Goal: Task Accomplishment & Management: Manage account settings

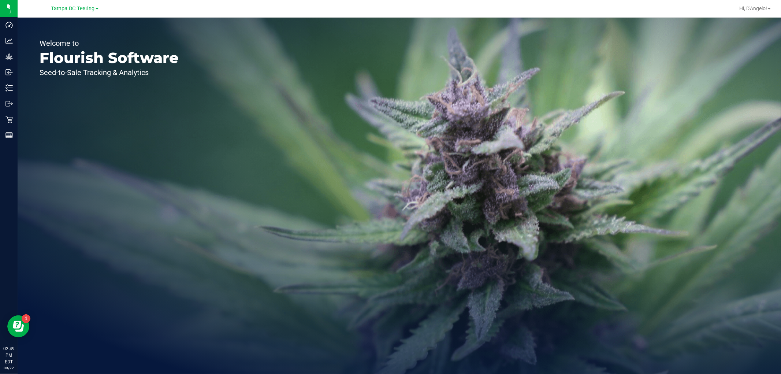
click at [90, 10] on span "Tampa DC Testing" at bounding box center [73, 8] width 44 height 7
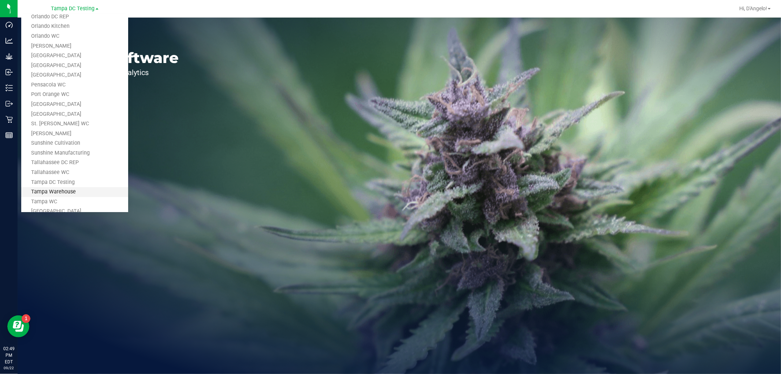
scroll to position [330, 0]
click at [79, 152] on link "Tampa Warehouse" at bounding box center [74, 153] width 107 height 10
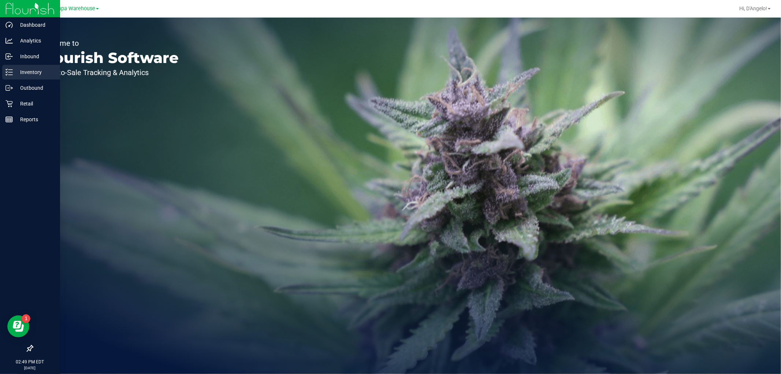
click at [14, 70] on p "Inventory" at bounding box center [35, 72] width 44 height 9
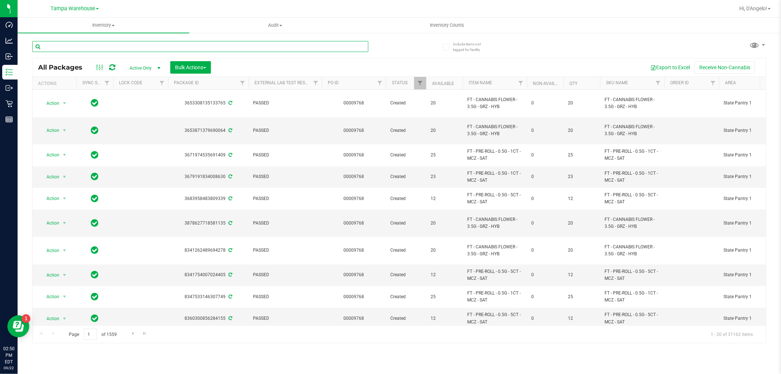
paste input "W-SEP25ZPO01-0912"
type input "W-SEP25ZPO01-0912"
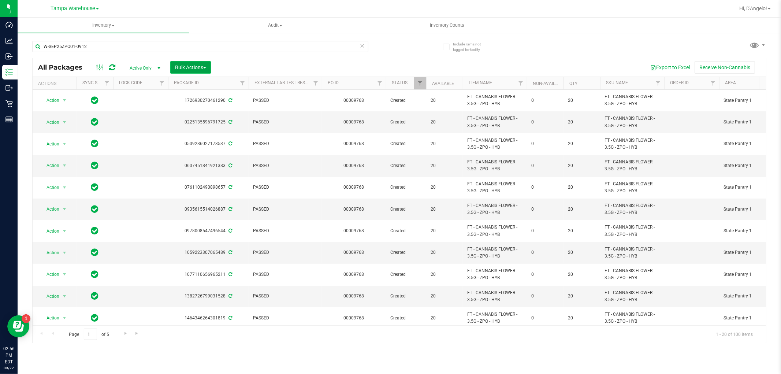
click at [195, 67] on span "Bulk Actions" at bounding box center [190, 67] width 31 height 6
click at [199, 141] on div "Lock/Unlock packages" at bounding box center [205, 139] width 60 height 12
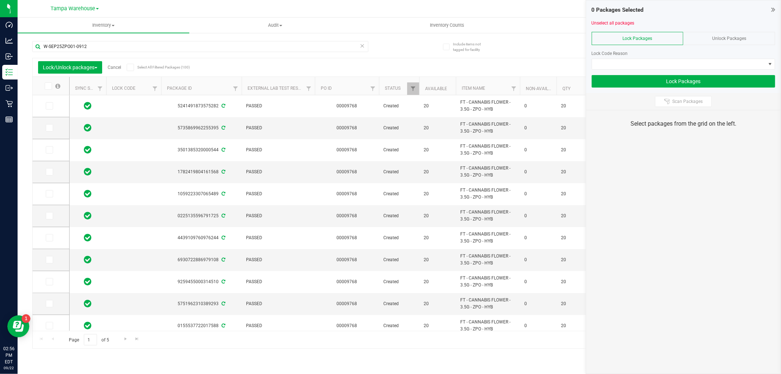
click at [134, 68] on span at bounding box center [130, 67] width 7 height 7
click at [0, 0] on input "Select All Filtered Packages (100)" at bounding box center [0, 0] width 0 height 0
click at [618, 65] on span at bounding box center [679, 64] width 174 height 10
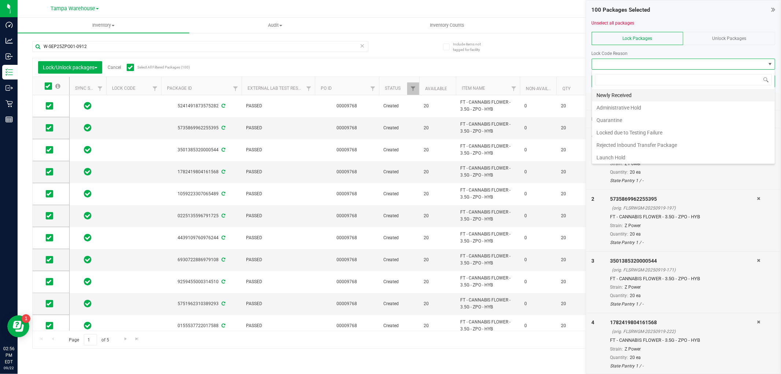
scroll to position [11, 184]
click at [615, 106] on li "Administrative Hold" at bounding box center [683, 107] width 183 height 12
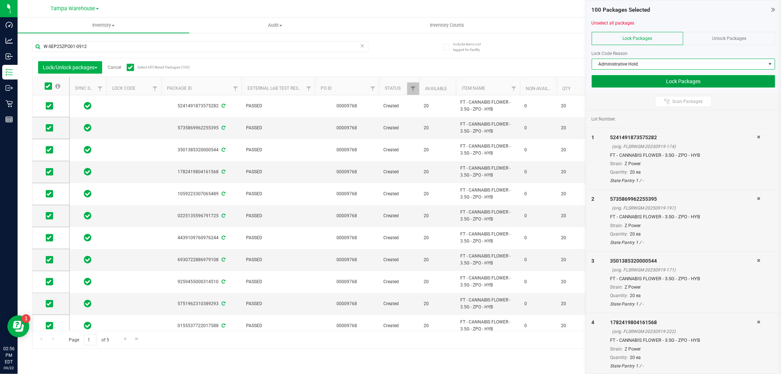
click at [609, 81] on button "Lock Packages" at bounding box center [684, 81] width 184 height 12
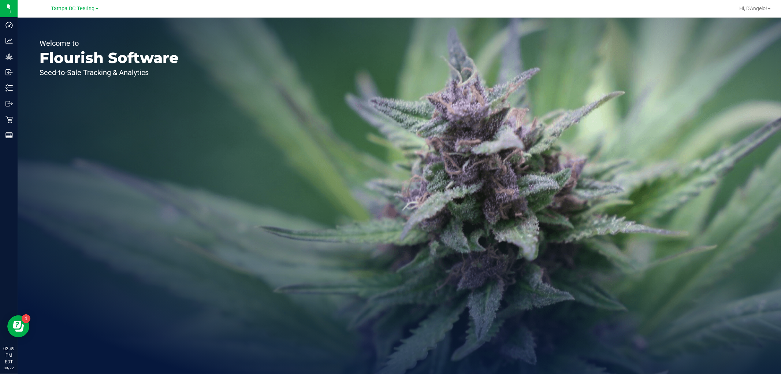
click at [80, 7] on span "Tampa DC Testing" at bounding box center [73, 8] width 44 height 7
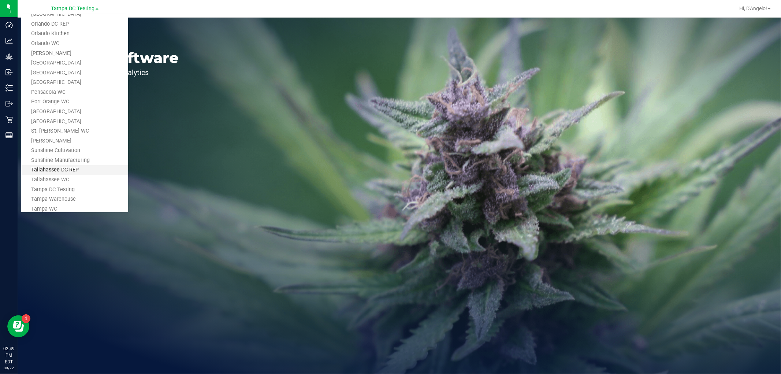
scroll to position [330, 0]
drag, startPoint x: 49, startPoint y: 153, endPoint x: 21, endPoint y: 101, distance: 58.5
click at [48, 153] on link "Tampa Warehouse" at bounding box center [74, 153] width 107 height 10
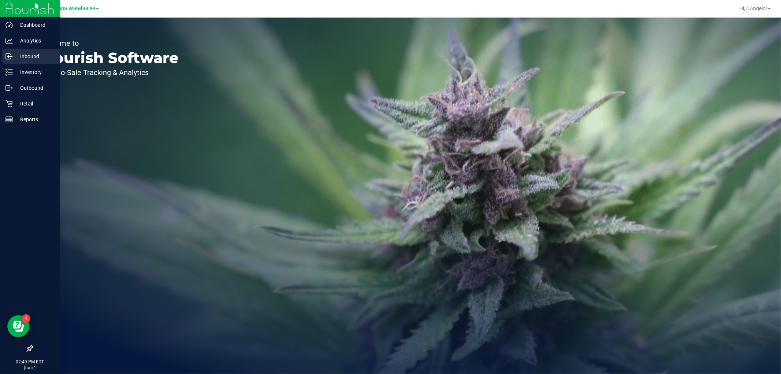
click at [18, 53] on p "Inbound" at bounding box center [35, 56] width 44 height 9
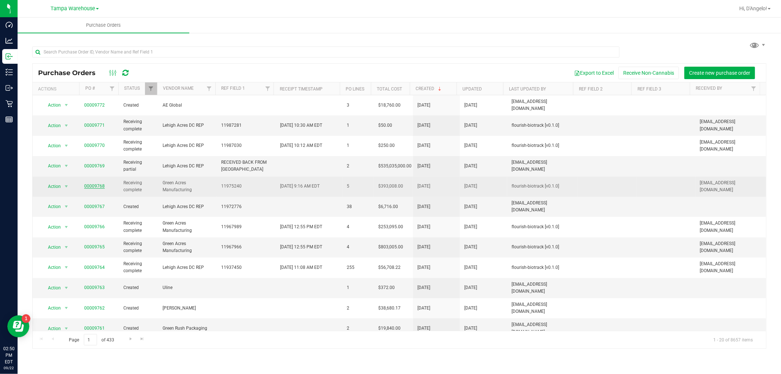
click at [86, 184] on link "00009768" at bounding box center [94, 186] width 21 height 5
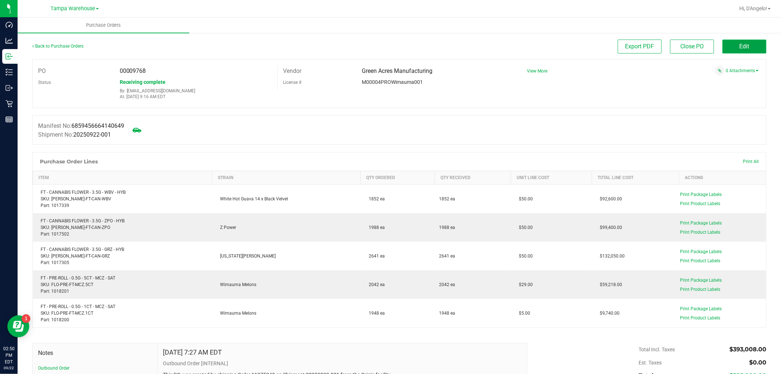
click at [730, 48] on button "Edit" at bounding box center [745, 47] width 44 height 14
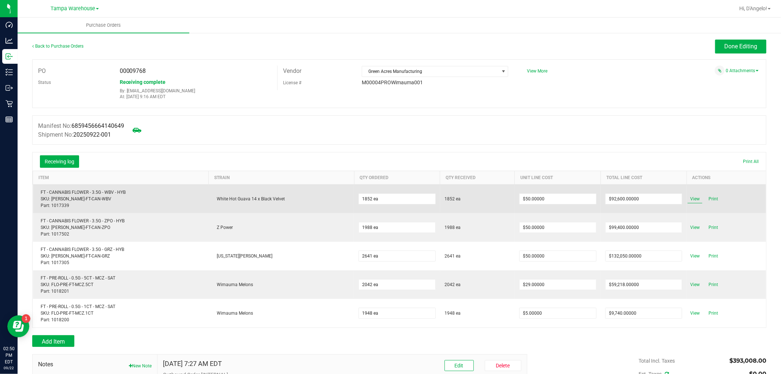
click at [689, 201] on span "View" at bounding box center [695, 199] width 15 height 9
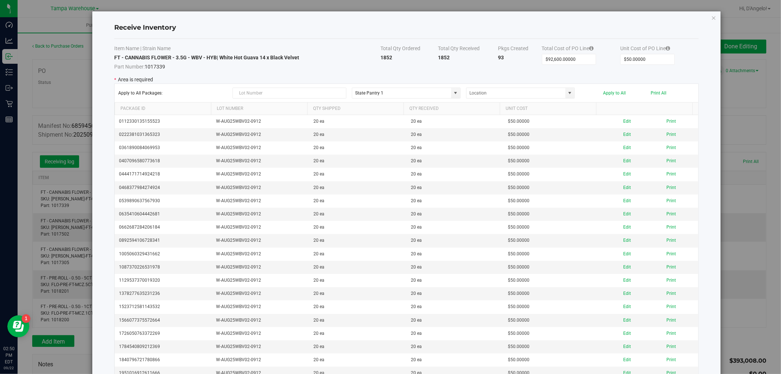
click at [712, 17] on icon "Close modal" at bounding box center [714, 17] width 5 height 9
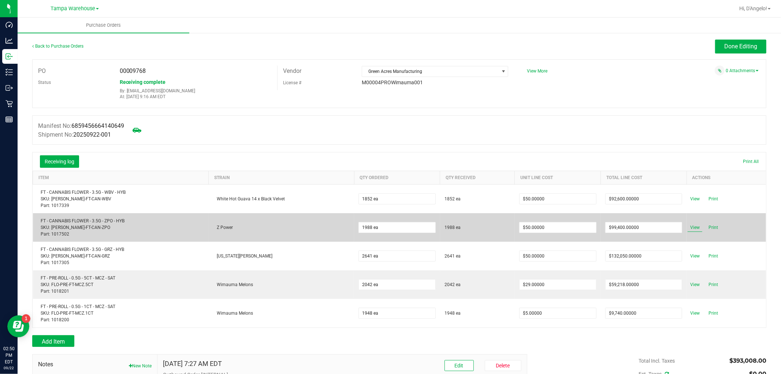
click at [690, 228] on span "View" at bounding box center [695, 227] width 15 height 9
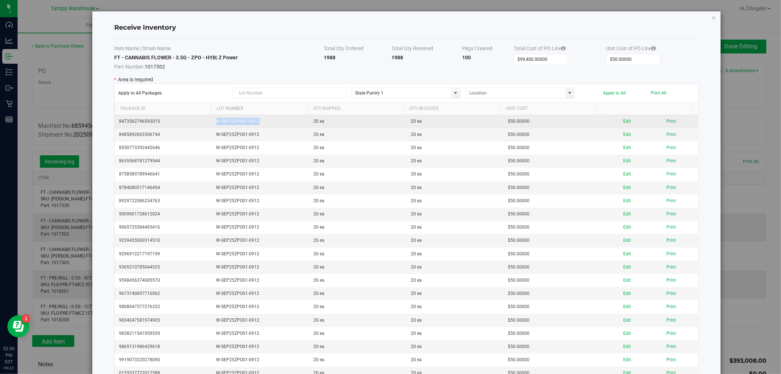
drag, startPoint x: 275, startPoint y: 123, endPoint x: 215, endPoint y: 118, distance: 59.9
click at [215, 118] on td "W-SEP25ZPO01-0912" at bounding box center [260, 121] width 97 height 13
copy td "W-SEP25ZPO01-0912"
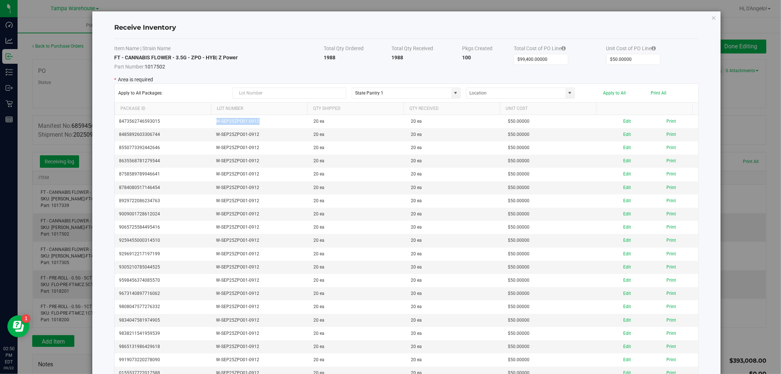
click at [712, 19] on icon "Close modal" at bounding box center [714, 17] width 5 height 9
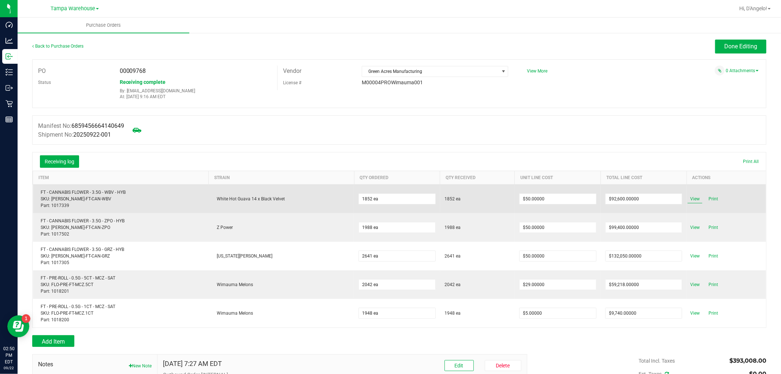
click at [688, 198] on span "View" at bounding box center [695, 199] width 15 height 9
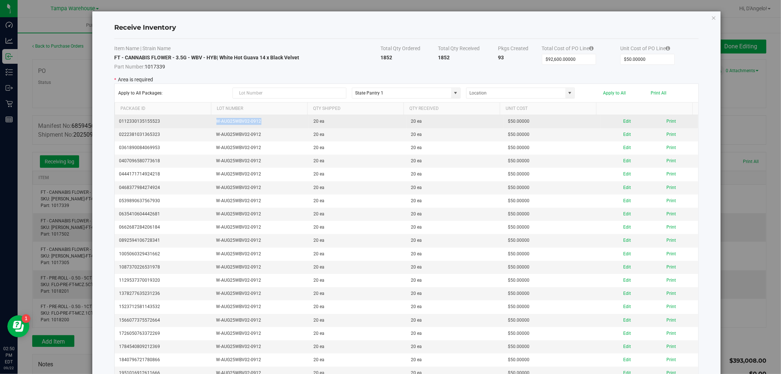
drag, startPoint x: 295, startPoint y: 121, endPoint x: 212, endPoint y: 122, distance: 82.4
click at [212, 122] on td "W-AUG25WBV02-0912" at bounding box center [260, 121] width 97 height 13
copy td "W-AUG25WBV02-0912"
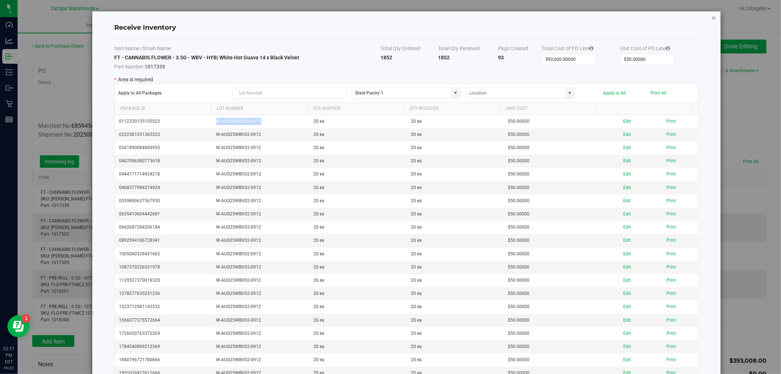
click at [712, 17] on icon "Close modal" at bounding box center [714, 17] width 5 height 9
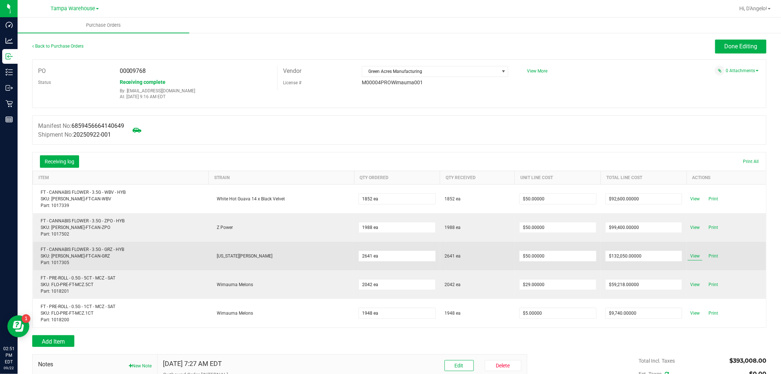
click at [693, 258] on span "View" at bounding box center [695, 256] width 15 height 9
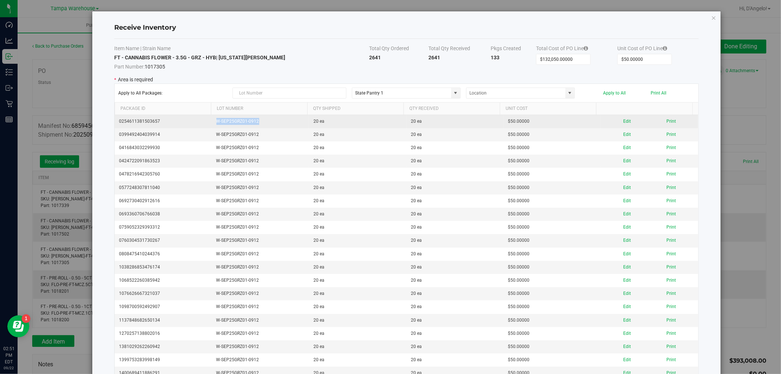
drag, startPoint x: 271, startPoint y: 125, endPoint x: 227, endPoint y: 116, distance: 45.1
click at [212, 119] on td "W-SEP25GRZ01-0912" at bounding box center [260, 121] width 97 height 13
copy td "W-SEP25GRZ01-0912"
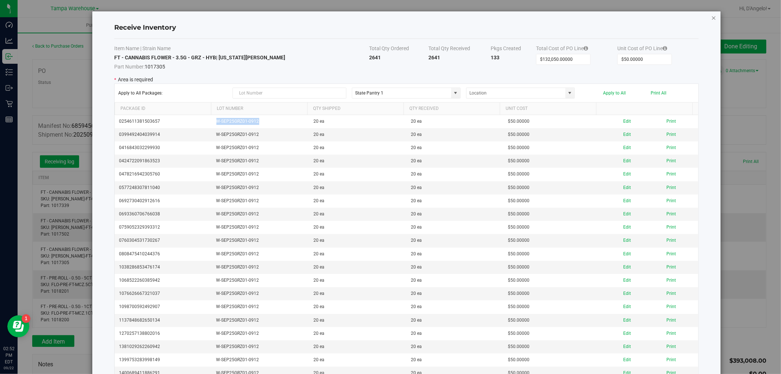
click at [712, 19] on icon "Close modal" at bounding box center [714, 17] width 5 height 9
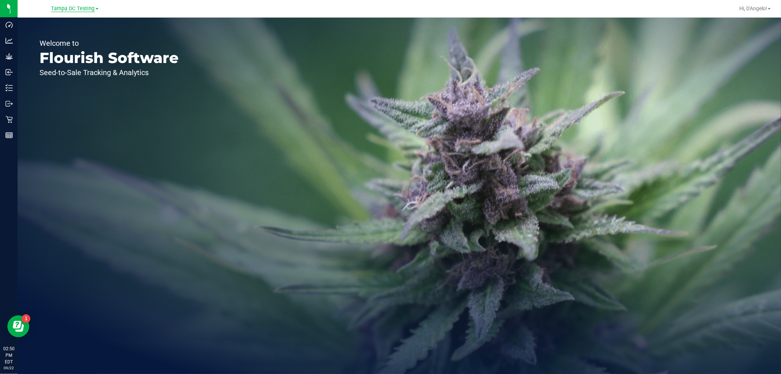
click at [74, 9] on span "Tampa DC Testing" at bounding box center [73, 8] width 44 height 7
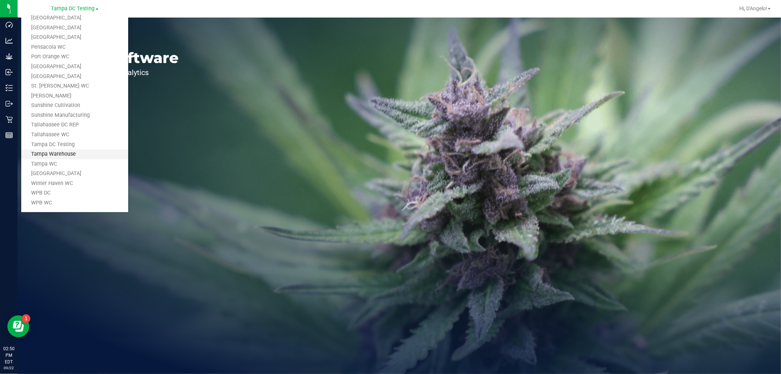
scroll to position [330, 0]
click at [71, 152] on link "Tampa Warehouse" at bounding box center [74, 153] width 107 height 10
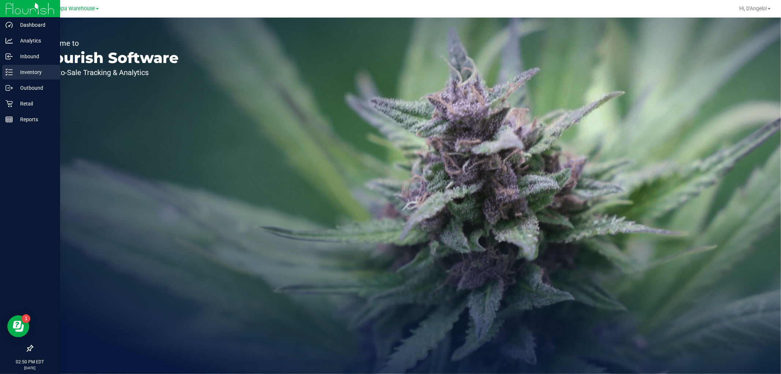
click at [27, 67] on div "Inventory" at bounding box center [31, 72] width 58 height 15
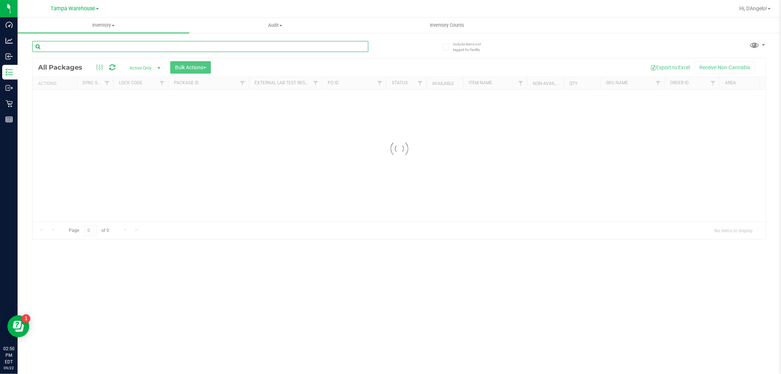
paste input "W-AUG25WBV02-0912"
type input "W-AUG25WBV02-0912"
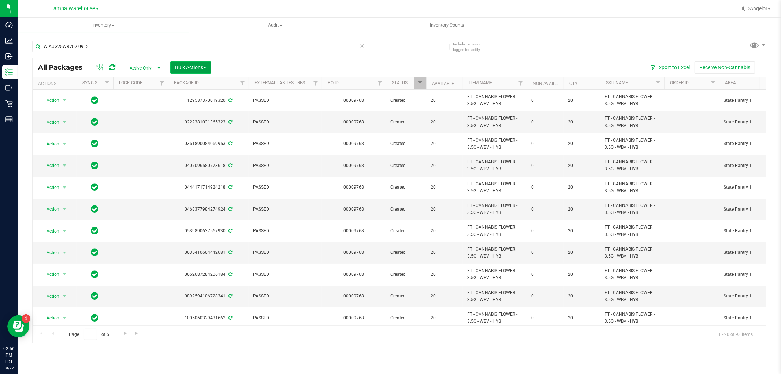
click at [179, 70] on span "Bulk Actions" at bounding box center [190, 67] width 31 height 6
click at [207, 140] on span "Lock/Unlock packages" at bounding box center [200, 138] width 50 height 6
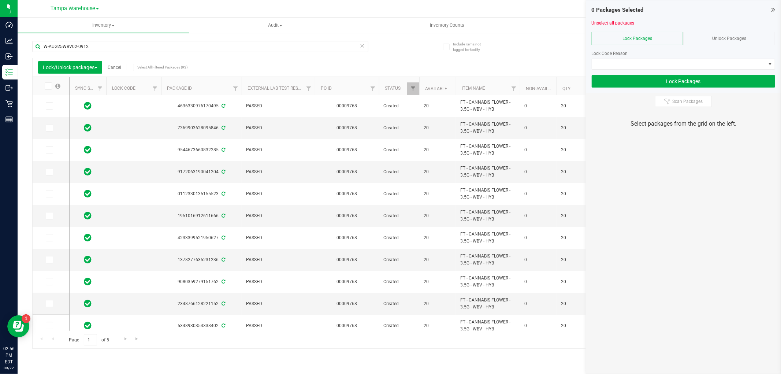
click at [141, 67] on span "Select All Filtered Packages (93)" at bounding box center [155, 67] width 37 height 4
click at [0, 0] on input "Select All Filtered Packages (93)" at bounding box center [0, 0] width 0 height 0
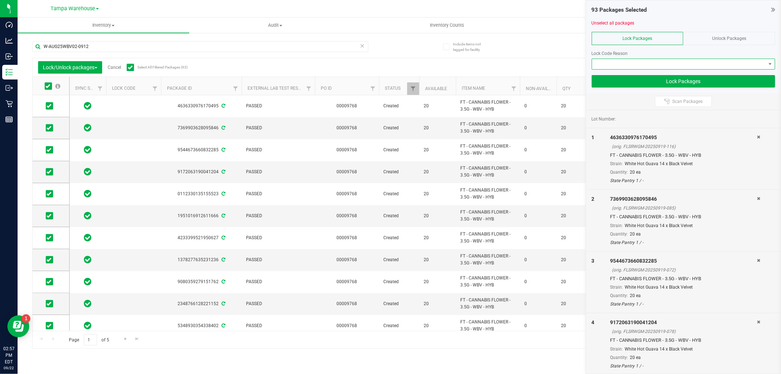
click at [703, 67] on span at bounding box center [679, 64] width 174 height 10
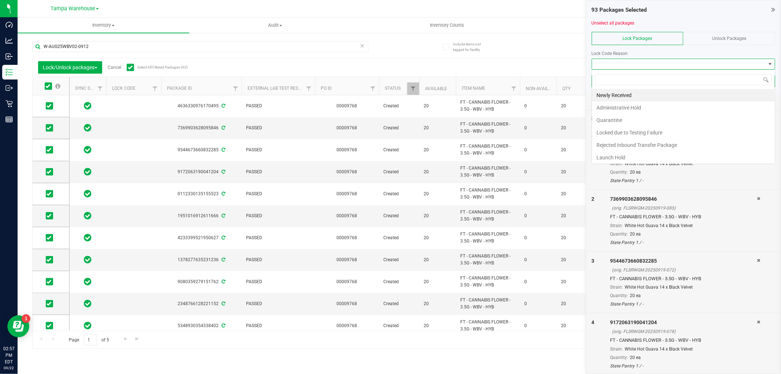
scroll to position [11, 184]
click at [687, 107] on li "Administrative Hold" at bounding box center [683, 107] width 183 height 12
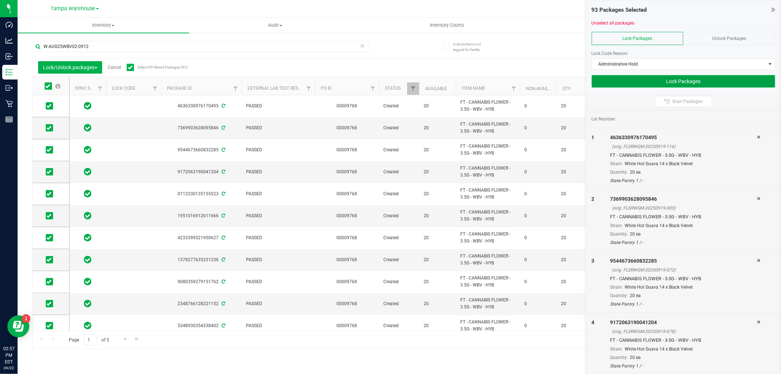
click at [680, 81] on button "Lock Packages" at bounding box center [684, 81] width 184 height 12
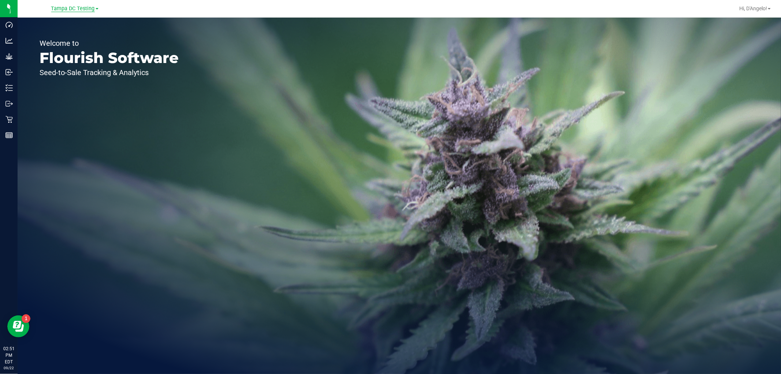
click at [67, 10] on span "Tampa DC Testing" at bounding box center [73, 8] width 44 height 7
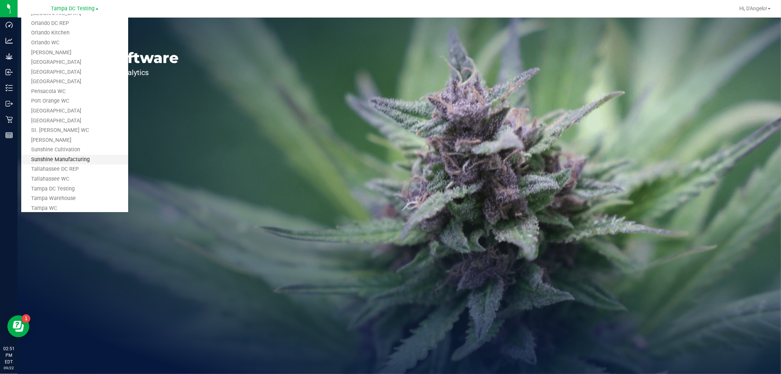
scroll to position [330, 0]
click at [59, 151] on link "Tampa Warehouse" at bounding box center [74, 153] width 107 height 10
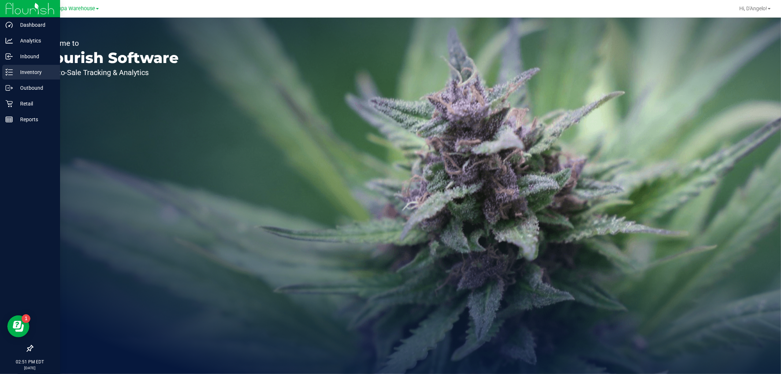
click at [8, 70] on icon at bounding box center [8, 72] width 7 height 7
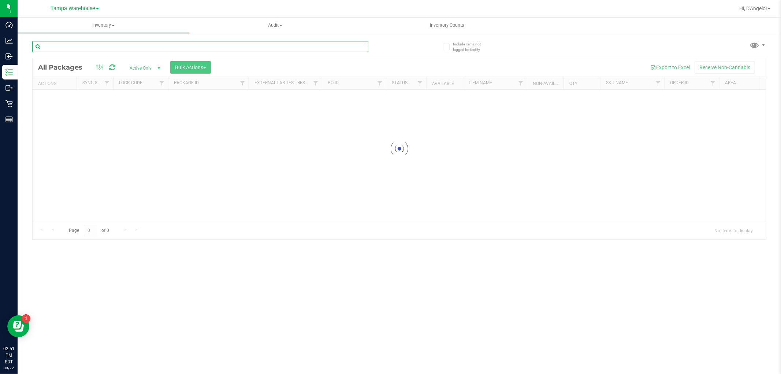
click at [127, 47] on input "text" at bounding box center [200, 46] width 336 height 11
paste input "W-SEP25GRZ01-0912"
type input "W-SEP25GRZ01-0912"
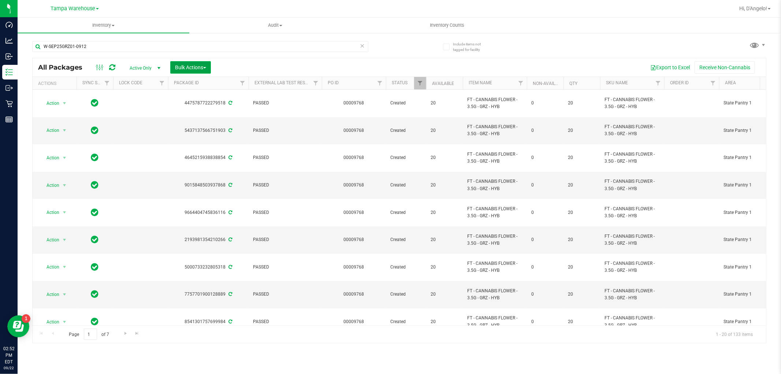
click at [176, 68] on span "Bulk Actions" at bounding box center [190, 67] width 31 height 6
click at [197, 137] on span "Lock/Unlock packages" at bounding box center [200, 138] width 50 height 6
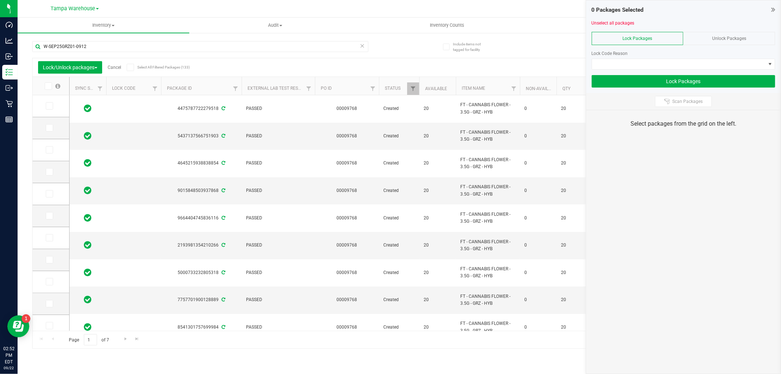
click at [173, 65] on span "Select All Filtered Packages (133)" at bounding box center [155, 67] width 37 height 4
click at [0, 0] on input "Select All Filtered Packages (133)" at bounding box center [0, 0] width 0 height 0
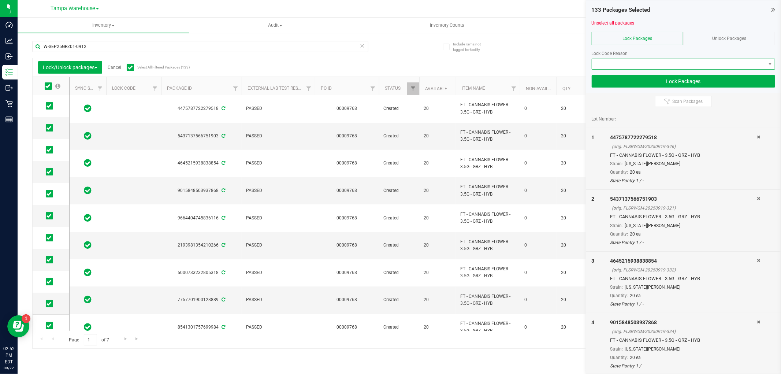
click at [655, 61] on span at bounding box center [679, 64] width 174 height 10
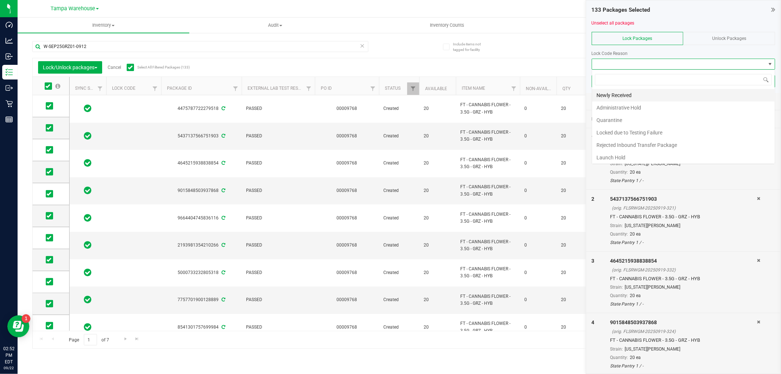
scroll to position [11, 184]
click at [611, 109] on li "Administrative Hold" at bounding box center [683, 107] width 183 height 12
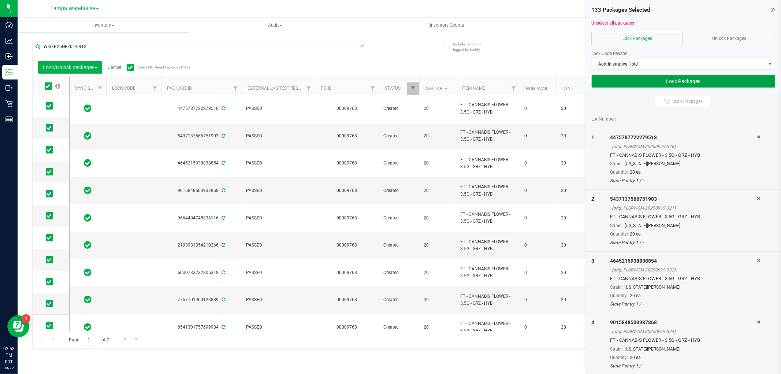
click at [613, 81] on button "Lock Packages" at bounding box center [684, 81] width 184 height 12
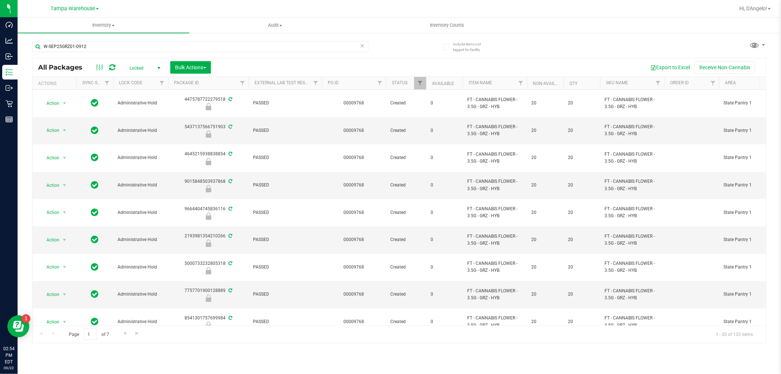
click at [131, 69] on span "Locked" at bounding box center [143, 68] width 40 height 10
click at [137, 81] on li "Active Only" at bounding box center [143, 80] width 40 height 11
drag, startPoint x: 112, startPoint y: 45, endPoint x: 23, endPoint y: 49, distance: 88.7
click at [23, 49] on div "Include items not tagged for facility W-SEP25GRZ01-0912 All Packages Active Onl…" at bounding box center [400, 143] width 764 height 223
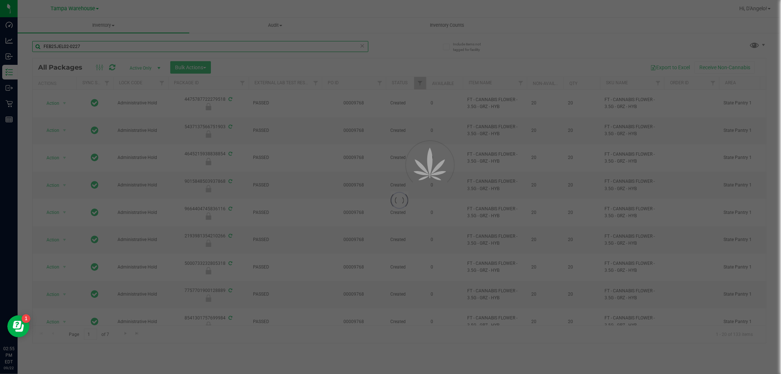
type input "FEB25JEL02-0227"
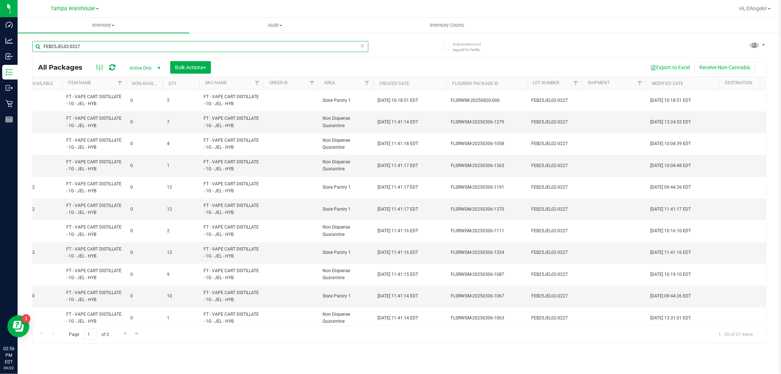
scroll to position [0, 399]
click at [355, 85] on th "Area" at bounding box center [347, 83] width 55 height 13
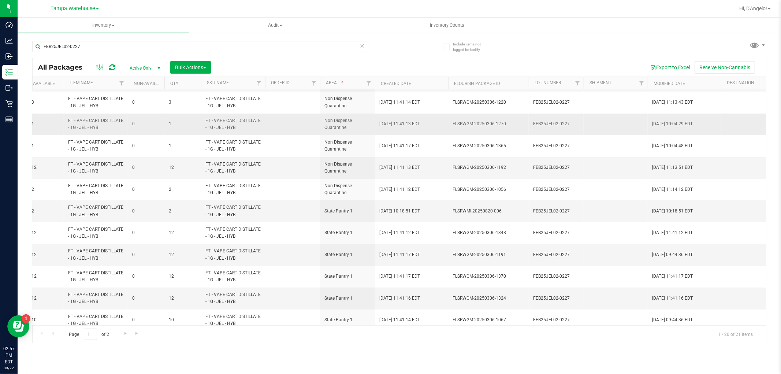
scroll to position [206, 399]
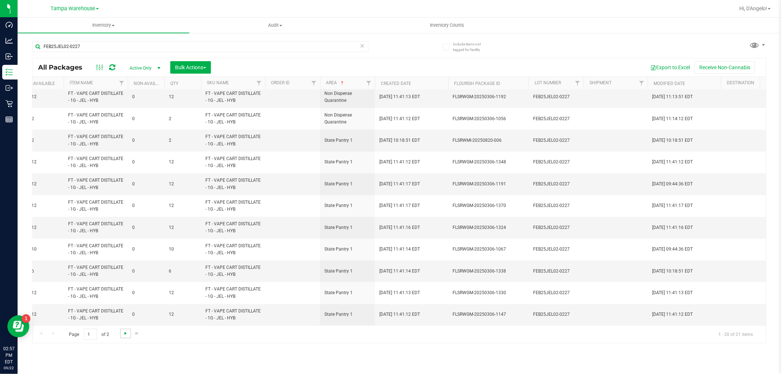
click at [126, 334] on span "Go to the next page" at bounding box center [126, 333] width 6 height 6
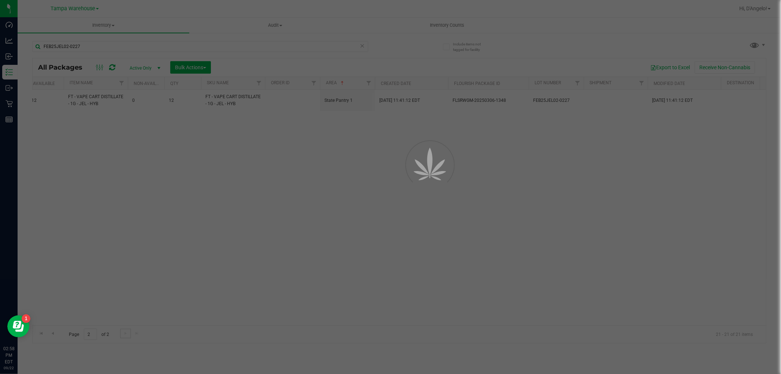
scroll to position [0, 399]
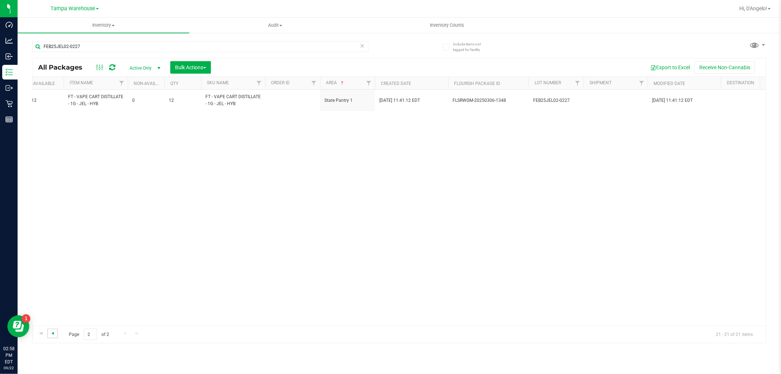
click at [52, 333] on span "Go to the previous page" at bounding box center [53, 333] width 6 height 6
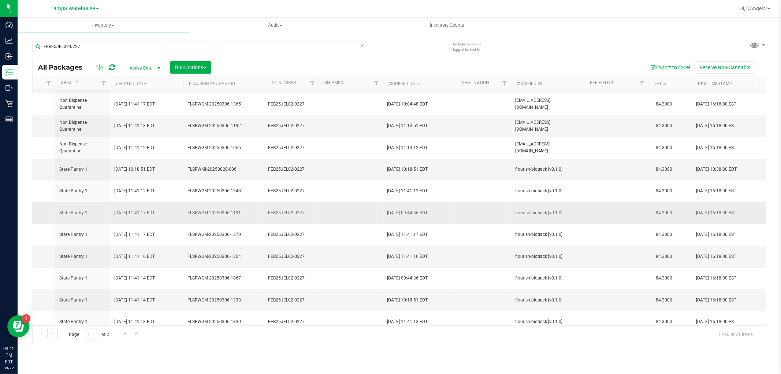
scroll to position [206, 665]
